Goal: Task Accomplishment & Management: Use online tool/utility

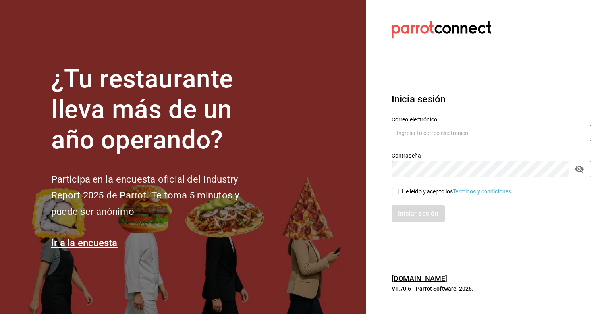
type input "[PERSON_NAME][EMAIL_ADDRESS][DOMAIN_NAME]"
click at [395, 191] on input "He leído y acepto los Términos y condiciones." at bounding box center [395, 191] width 7 height 7
checkbox input "true"
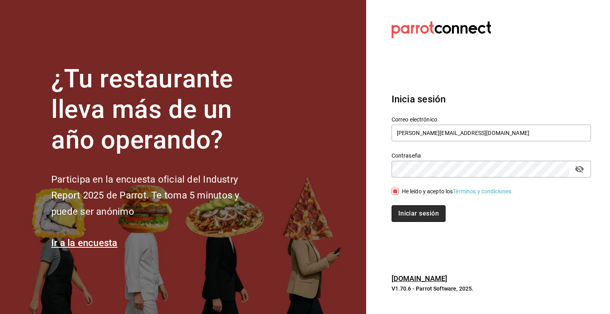
click at [407, 213] on button "Iniciar sesión" at bounding box center [419, 213] width 54 height 17
click at [407, 213] on div "Iniciar sesión" at bounding box center [491, 213] width 199 height 17
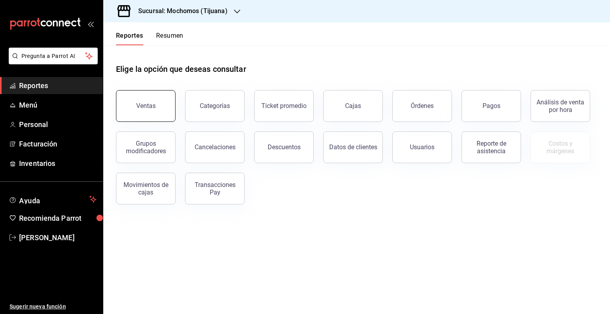
click at [155, 113] on button "Ventas" at bounding box center [146, 106] width 60 height 32
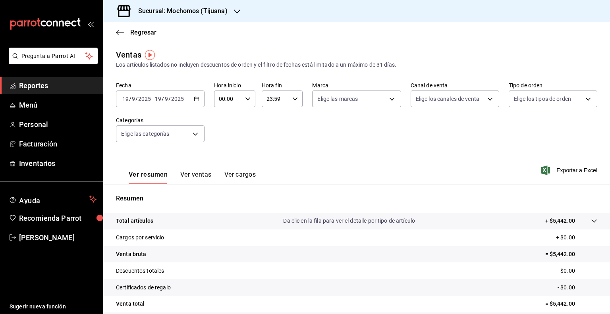
click at [195, 100] on icon "button" at bounding box center [197, 99] width 6 height 6
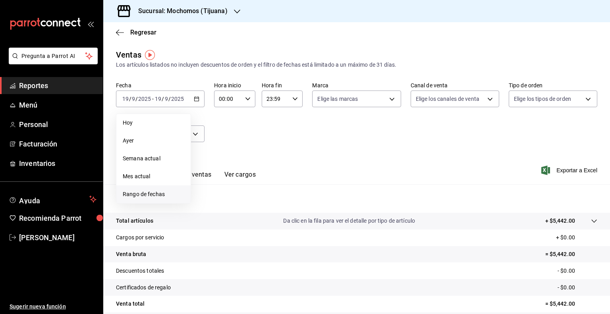
click at [149, 190] on span "Rango de fechas" at bounding box center [154, 194] width 62 height 8
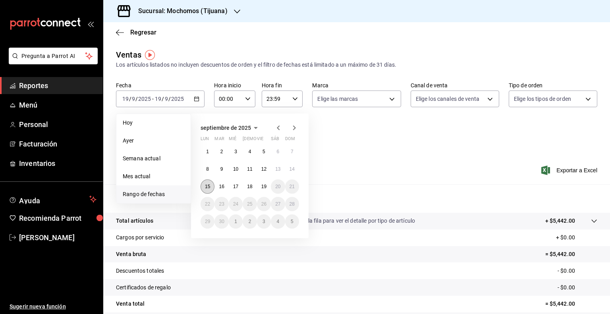
click at [207, 187] on abbr "15" at bounding box center [207, 187] width 5 height 6
click at [267, 189] on button "19" at bounding box center [264, 187] width 14 height 14
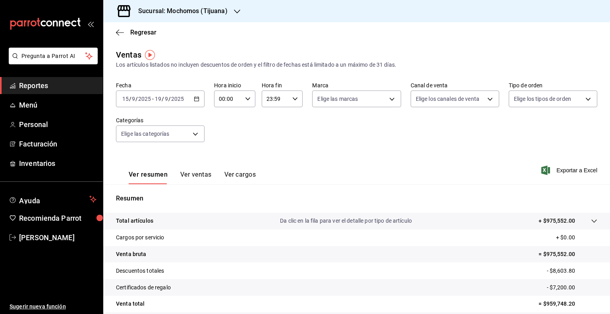
click at [246, 98] on \(Stroke\) "button" at bounding box center [248, 98] width 5 height 3
click at [224, 142] on button "05" at bounding box center [223, 137] width 17 height 16
type input "05:00"
click at [294, 95] on div at bounding box center [305, 157] width 610 height 314
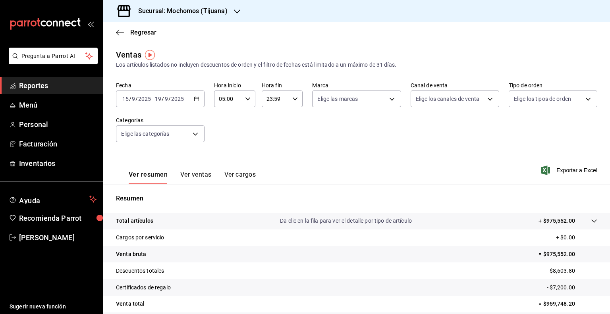
click at [293, 99] on icon "button" at bounding box center [295, 99] width 6 height 6
click at [271, 151] on span "05" at bounding box center [270, 148] width 8 height 6
click at [291, 140] on div "00 01 02 03 04 05 06 07 08 09 10 11 12 13 14 15 16 17 18 19 20 21 22 23 00 01 0…" at bounding box center [305, 158] width 610 height 312
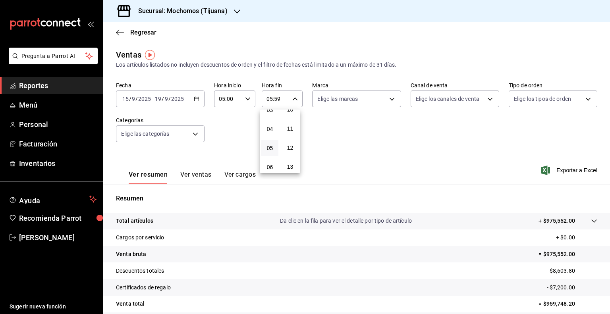
scroll to position [0, 0]
click at [292, 124] on button "00" at bounding box center [290, 119] width 17 height 16
type input "05:00"
click at [387, 101] on div at bounding box center [305, 157] width 610 height 314
click at [387, 101] on body "Pregunta a Parrot AI Reportes Menú Personal Facturación Inventarios Ayuda Recom…" at bounding box center [305, 157] width 610 height 314
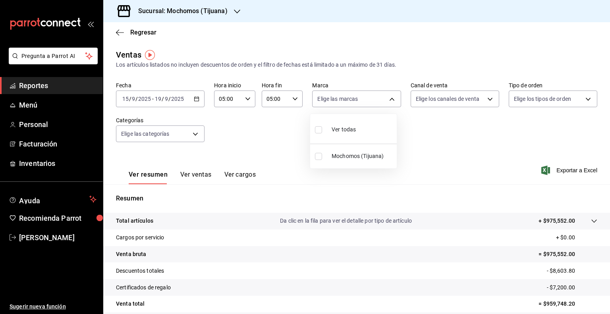
click at [351, 129] on span "Ver todas" at bounding box center [344, 130] width 24 height 8
type input "c300ab0f-4e96-434a-ab79-9fec8b673c9f"
checkbox input "true"
click at [485, 97] on div at bounding box center [305, 157] width 610 height 314
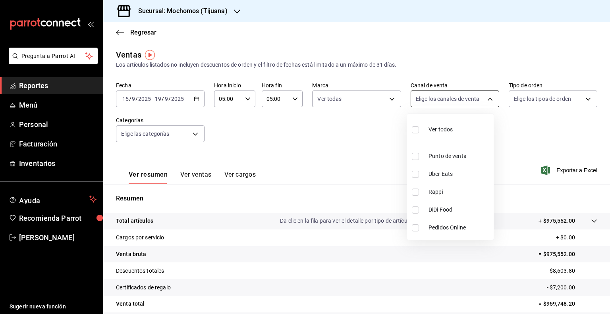
click at [485, 98] on body "Pregunta a Parrot AI Reportes Menú Personal Facturación Inventarios Ayuda Recom…" at bounding box center [305, 157] width 610 height 314
click at [447, 128] on span "Ver todos" at bounding box center [441, 130] width 24 height 8
type input "PARROT,UBER_EATS,RAPPI,DIDI_FOOD,ONLINE"
checkbox input "true"
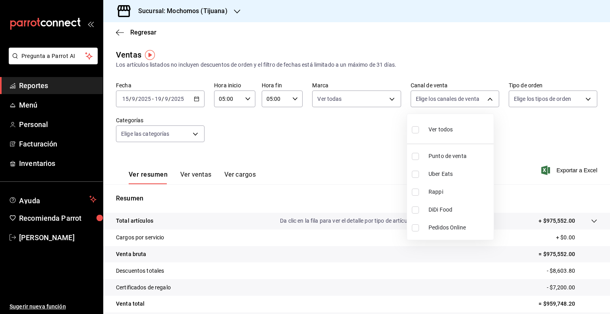
checkbox input "true"
click at [582, 99] on div at bounding box center [305, 157] width 610 height 314
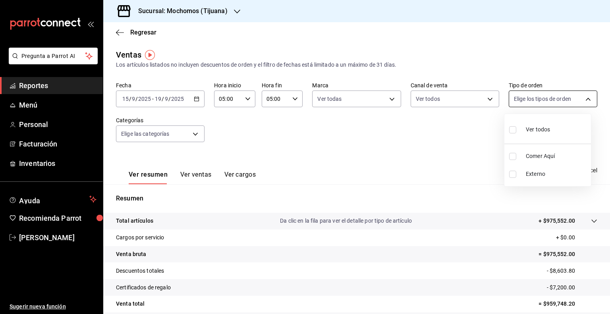
click at [581, 98] on body "Pregunta a Parrot AI Reportes Menú Personal Facturación Inventarios Ayuda Recom…" at bounding box center [305, 157] width 610 height 314
click at [524, 131] on div "Ver todos" at bounding box center [529, 128] width 41 height 17
type input "59fdec9d-7e45-44f1-b527-5416629fe4e9,EXTERNAL"
checkbox input "true"
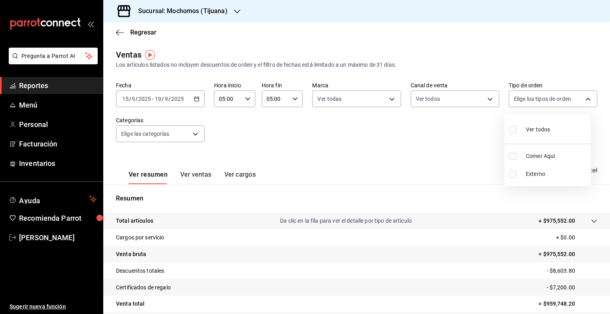
checkbox input "true"
click at [405, 140] on div at bounding box center [305, 157] width 610 height 314
click at [542, 171] on icon "button" at bounding box center [546, 171] width 9 height 10
